Goal: Information Seeking & Learning: Learn about a topic

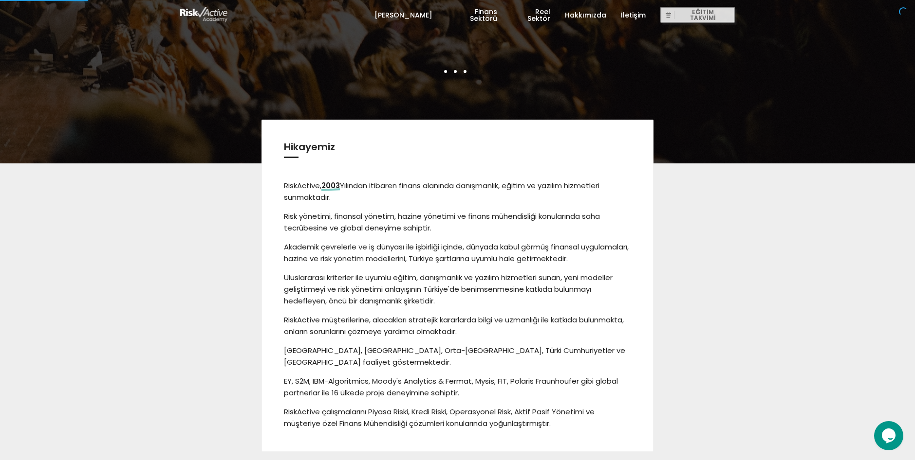
click at [426, 12] on link "[PERSON_NAME]" at bounding box center [403, 14] width 58 height 29
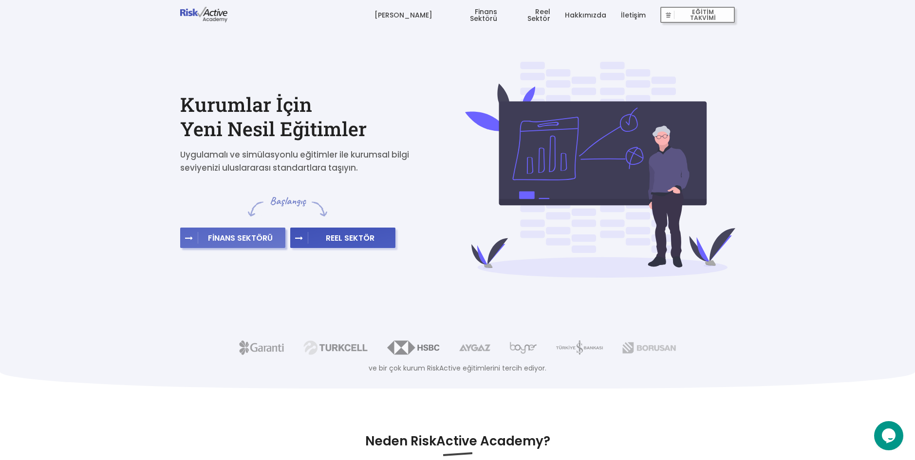
click at [235, 237] on span "FİNANS SEKTÖRÜ" at bounding box center [240, 238] width 84 height 10
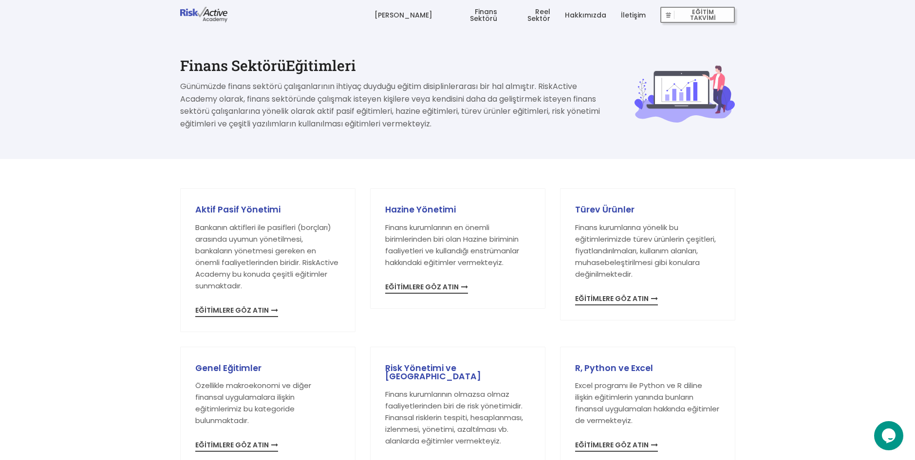
click at [532, 20] on link "Reel Sektör" at bounding box center [531, 14] width 38 height 29
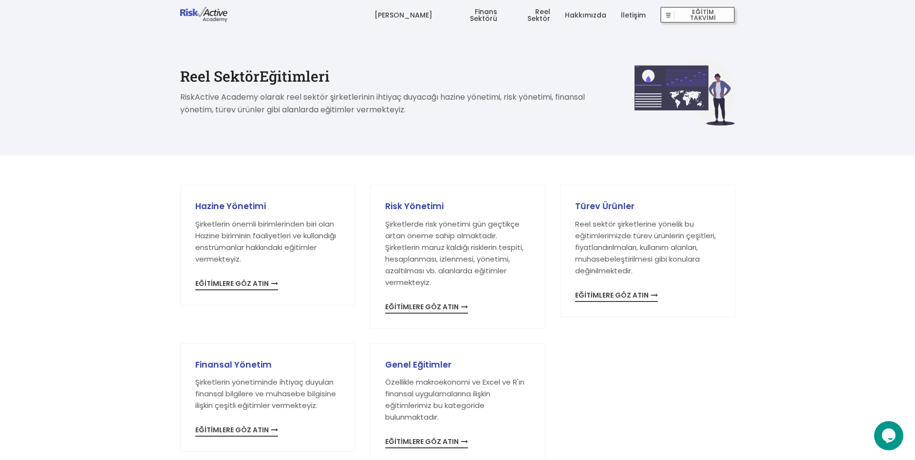
drag, startPoint x: 643, startPoint y: 221, endPoint x: 665, endPoint y: 90, distance: 133.6
click at [189, 15] on img at bounding box center [204, 15] width 48 height 16
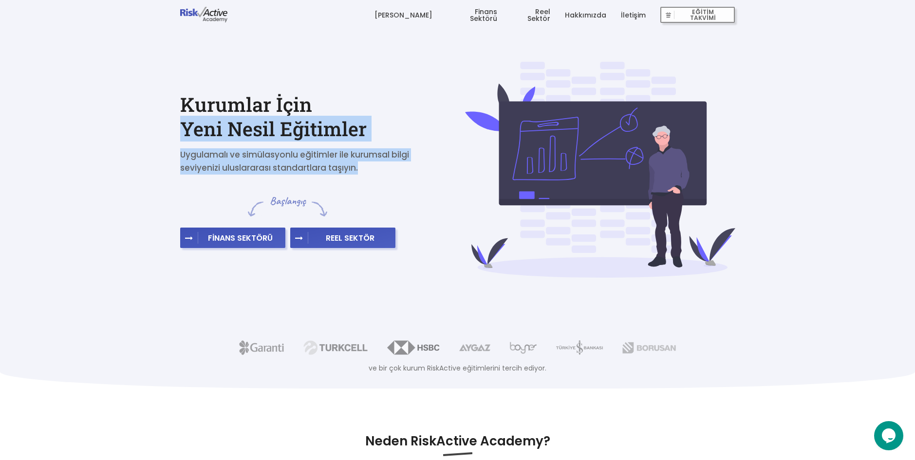
drag, startPoint x: 175, startPoint y: 118, endPoint x: 392, endPoint y: 173, distance: 223.3
click at [391, 173] on div "Kurumlar İçin Yeni Nesil Eğitimler Uygulamalı ve simülasyonlu eğitimler ile kur…" at bounding box center [315, 170] width 285 height 156
click at [395, 173] on p "Uygulamalı ve simülasyonlu eğitimler ile kurumsal bilgi seviyenizi uluslararası…" at bounding box center [301, 161] width 243 height 26
drag, startPoint x: 364, startPoint y: 174, endPoint x: 136, endPoint y: 92, distance: 241.6
click at [136, 92] on div "Kurumlar İçin Yeni Nesil Eğitimler Uygulamalı ve simülasyonlu eğitimler ile kur…" at bounding box center [457, 170] width 915 height 217
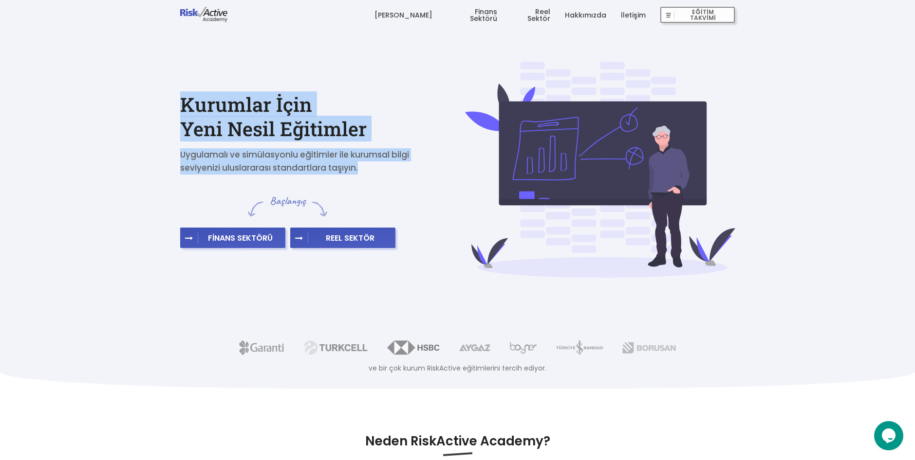
click at [175, 103] on div "Kurumlar İçin Yeni Nesil Eğitimler Uygulamalı ve simülasyonlu eğitimler ile kur…" at bounding box center [315, 170] width 285 height 156
drag, startPoint x: 204, startPoint y: 106, endPoint x: 359, endPoint y: 152, distance: 161.4
click at [359, 152] on div "Kurumlar İçin Yeni Nesil Eğitimler Uygulamalı ve simülasyonlu eğitimler ile kur…" at bounding box center [315, 170] width 285 height 156
click at [362, 154] on p "Uygulamalı ve simülasyonlu eğitimler ile kurumsal bilgi seviyenizi uluslararası…" at bounding box center [301, 161] width 243 height 26
